Goal: Task Accomplishment & Management: Complete application form

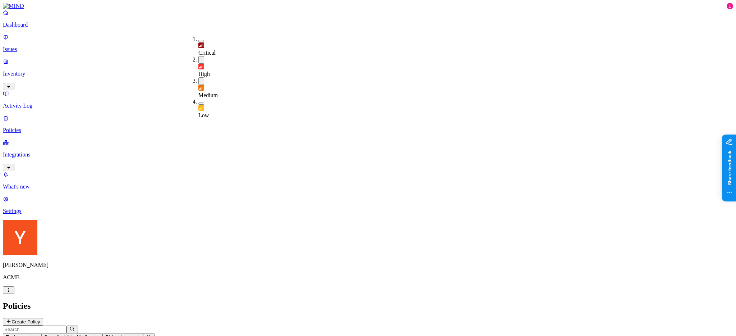
click at [47, 140] on nav "Dashboard Issues Inventory Activity Log Policies Integrations What's new 1 Sett…" at bounding box center [368, 111] width 730 height 205
click at [43, 318] on button "Create Policy" at bounding box center [23, 322] width 40 height 8
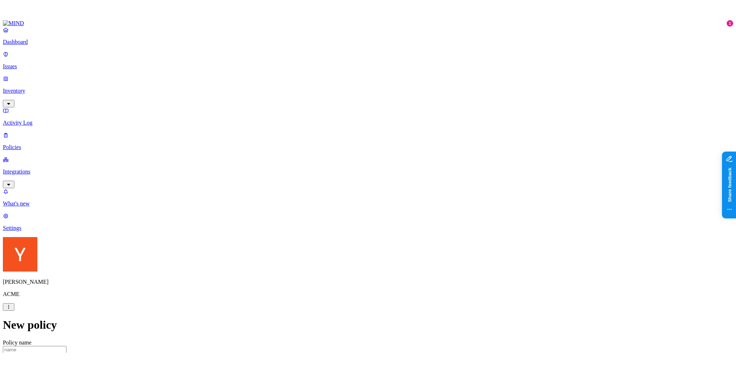
scroll to position [136, 0]
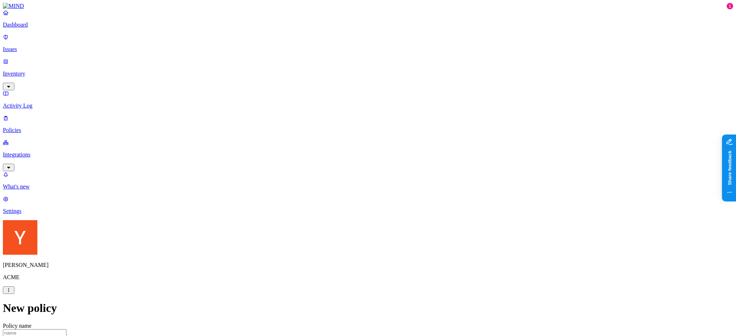
click at [333, 188] on label "Classification" at bounding box center [330, 187] width 32 height 6
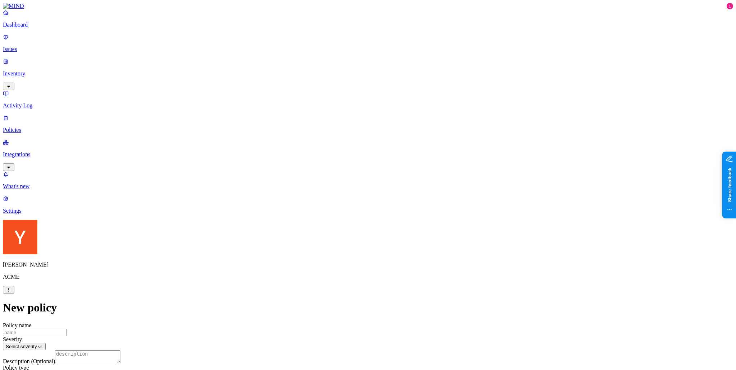
click at [289, 335] on div at bounding box center [368, 371] width 730 height 0
click at [335, 292] on label "Users" at bounding box center [328, 289] width 13 height 6
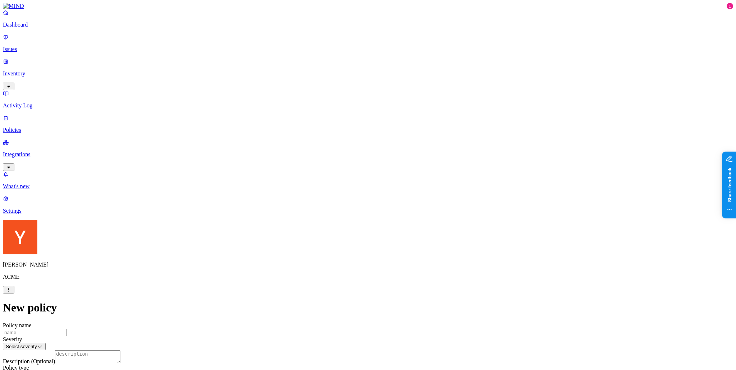
scroll to position [142, 0]
click at [335, 284] on label "Users" at bounding box center [328, 283] width 13 height 6
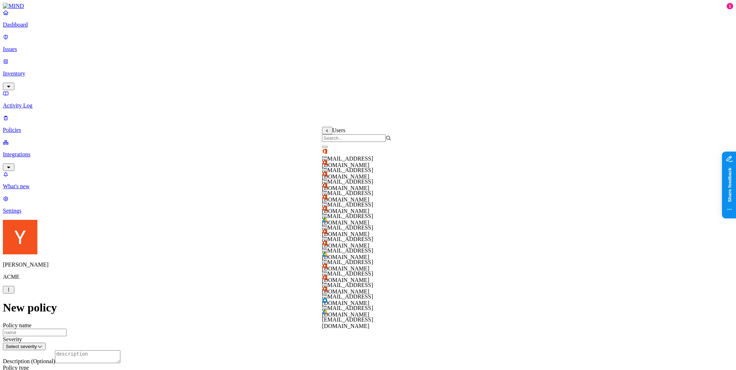
scroll to position [0, 0]
